Goal: Task Accomplishment & Management: Manage account settings

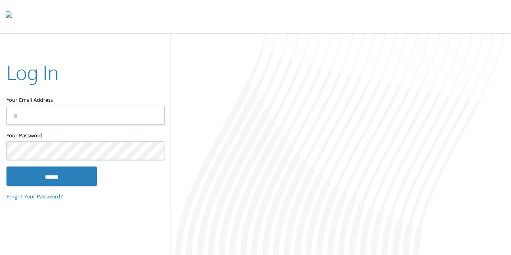
click at [0, 254] on com-1password-button at bounding box center [0, 256] width 0 height 0
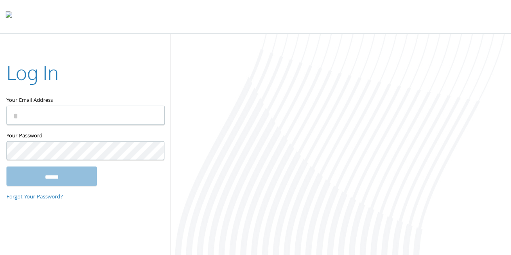
type input "**********"
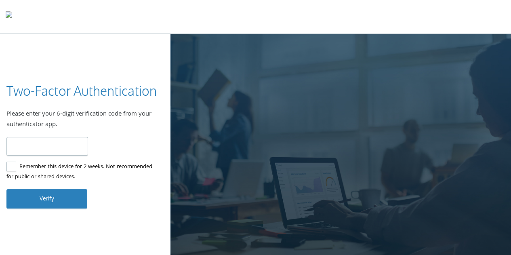
type input "******"
